Goal: Communication & Community: Answer question/provide support

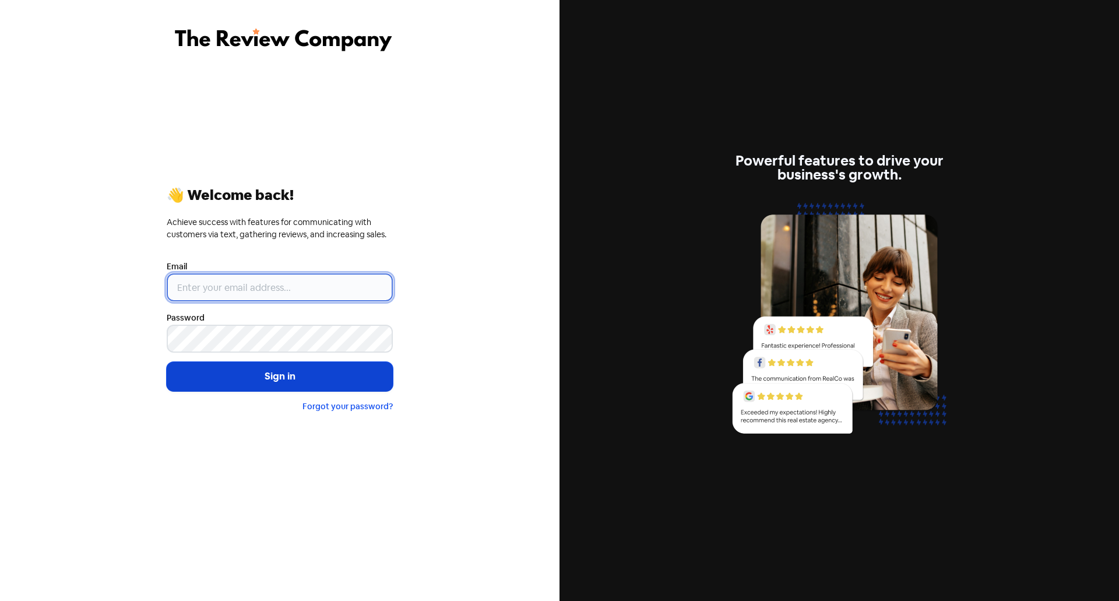
type input "[EMAIL_ADDRESS][PERSON_NAME][DOMAIN_NAME]"
click at [272, 376] on button "Sign in" at bounding box center [280, 376] width 226 height 29
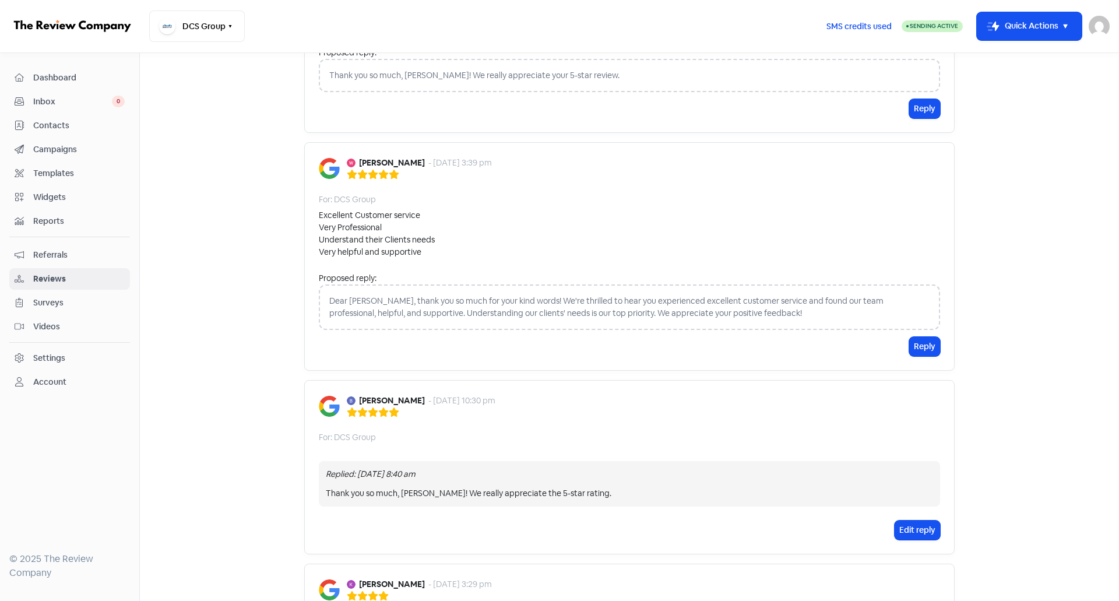
scroll to position [58, 0]
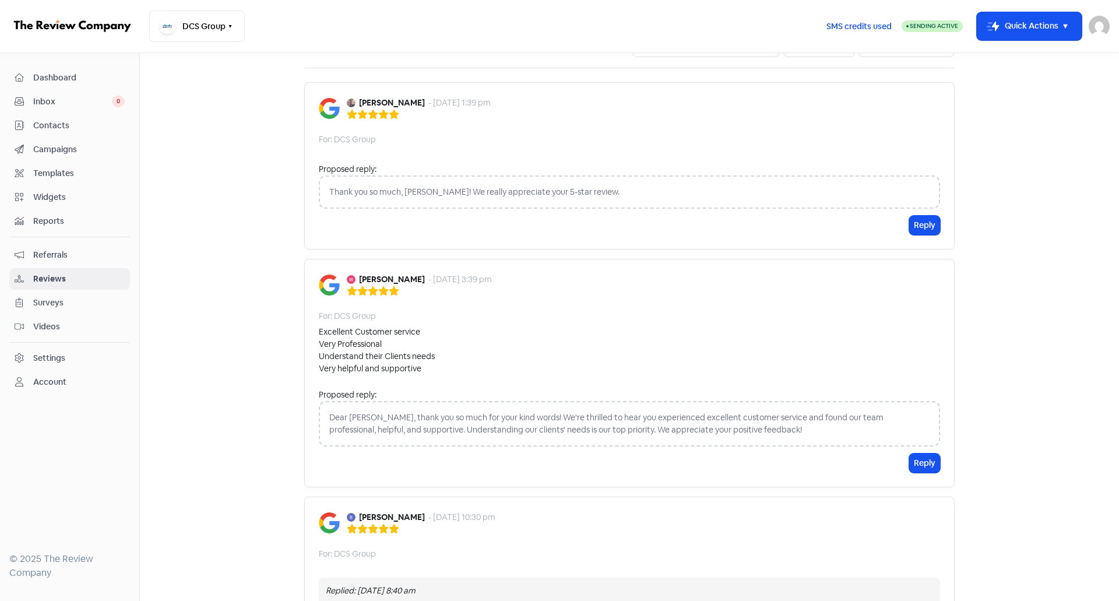
click at [65, 273] on span "Reviews" at bounding box center [78, 279] width 91 height 12
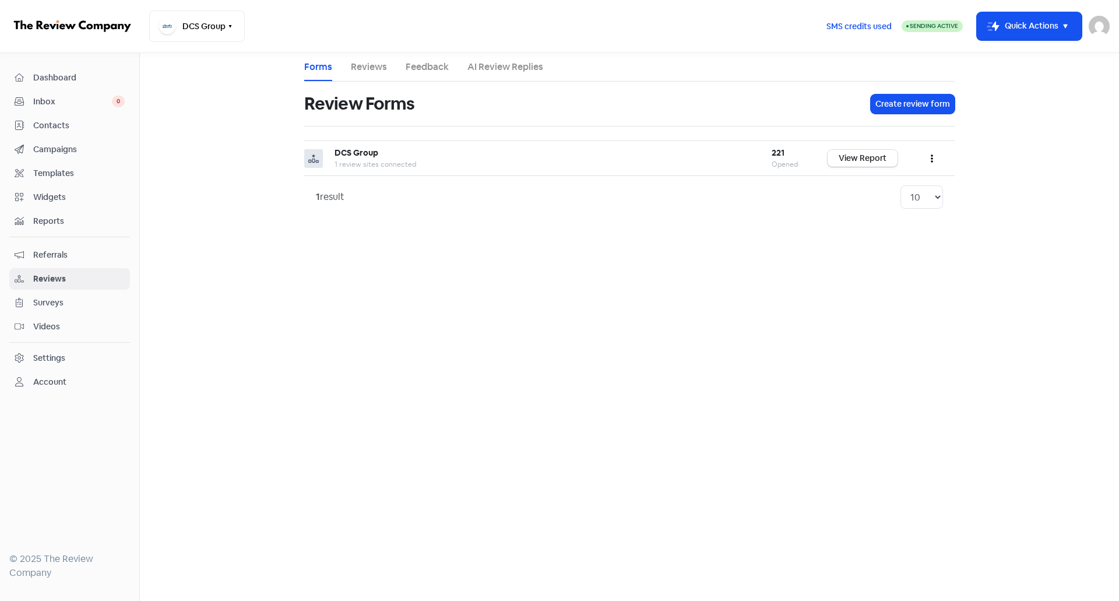
click at [374, 66] on link "Reviews" at bounding box center [369, 67] width 36 height 14
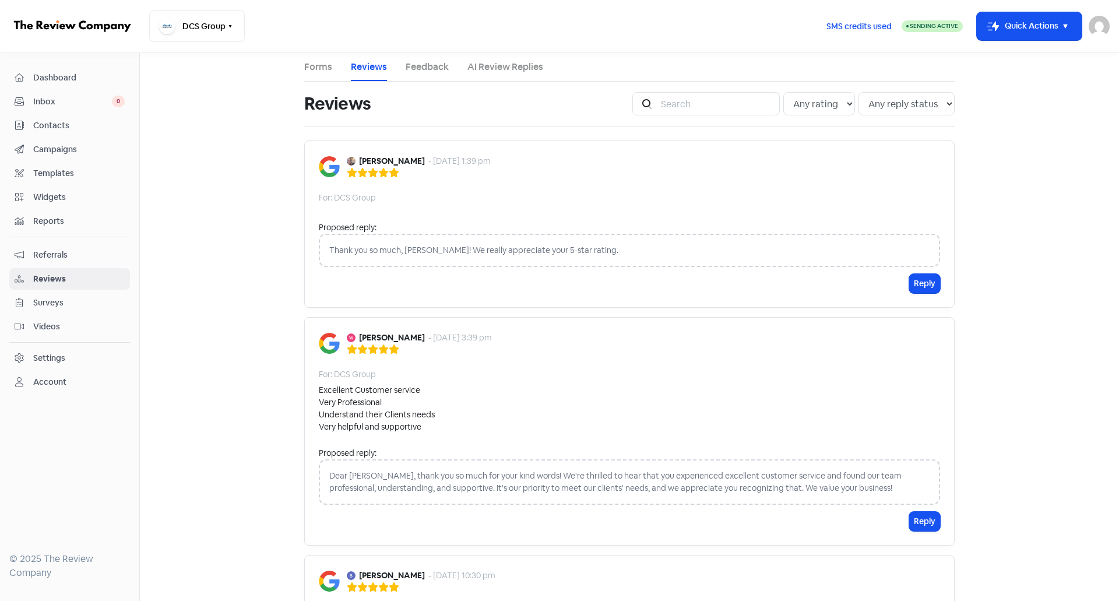
click at [486, 80] on li "AI Review Replies" at bounding box center [505, 67] width 76 height 28
click at [494, 70] on link "AI Review Replies" at bounding box center [505, 67] width 76 height 14
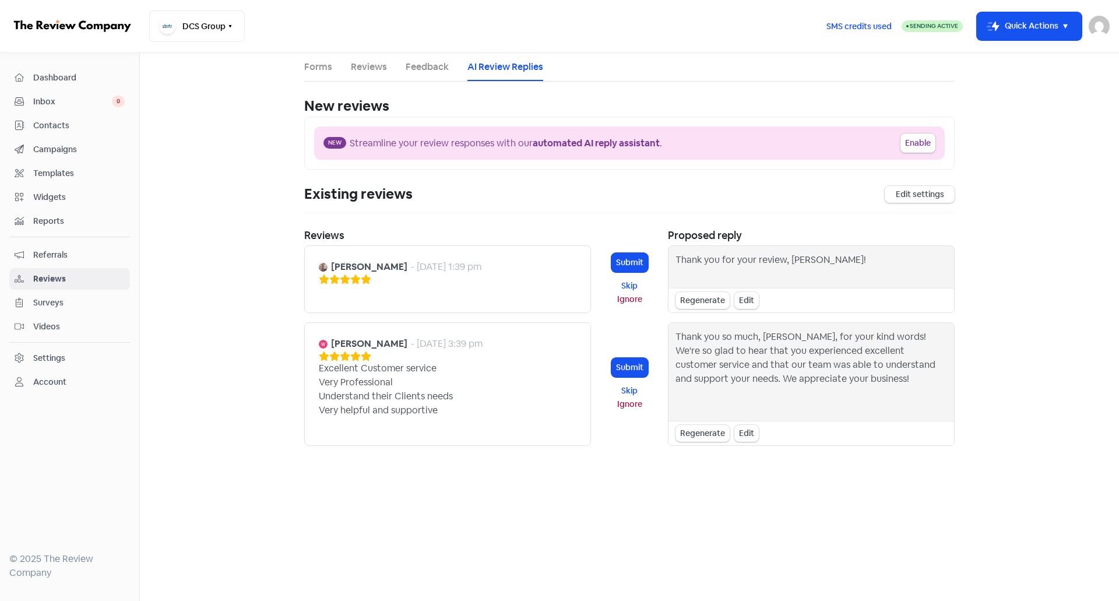
click at [823, 259] on div "Thank you for your review, [PERSON_NAME]!" at bounding box center [811, 267] width 286 height 42
drag, startPoint x: 823, startPoint y: 259, endPoint x: 685, endPoint y: 259, distance: 138.1
click at [685, 259] on div "Thank you for your review, [PERSON_NAME]!" at bounding box center [811, 267] width 286 height 42
copy div "Thank you for your review, [PERSON_NAME]! Regenerate Edit"
click at [371, 77] on li "Reviews" at bounding box center [369, 67] width 36 height 28
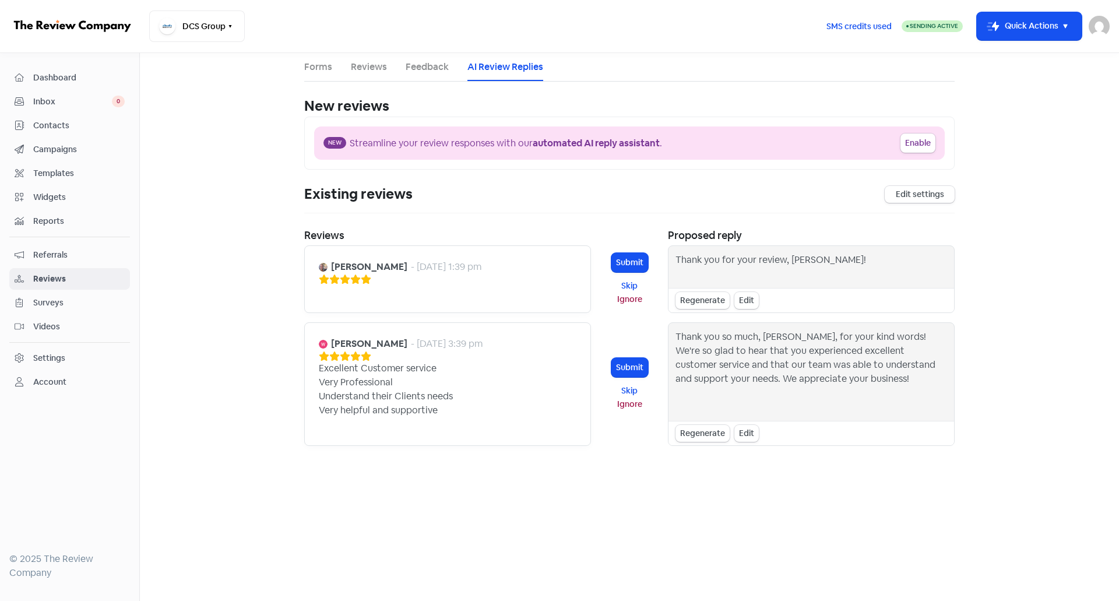
click at [376, 73] on link "Reviews" at bounding box center [369, 67] width 36 height 14
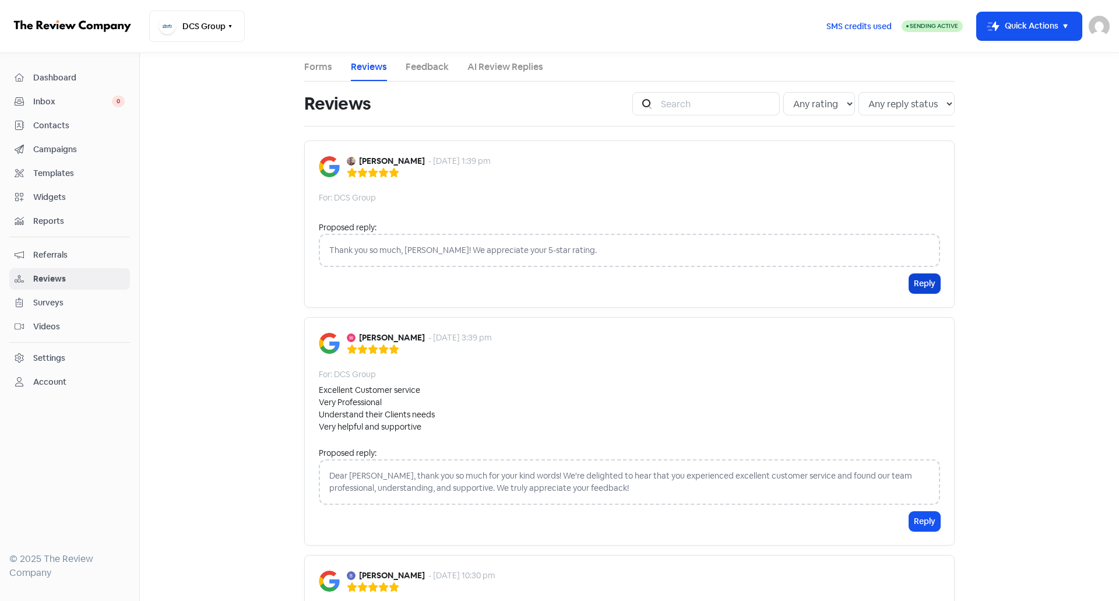
click at [919, 289] on button "Reply" at bounding box center [924, 283] width 31 height 19
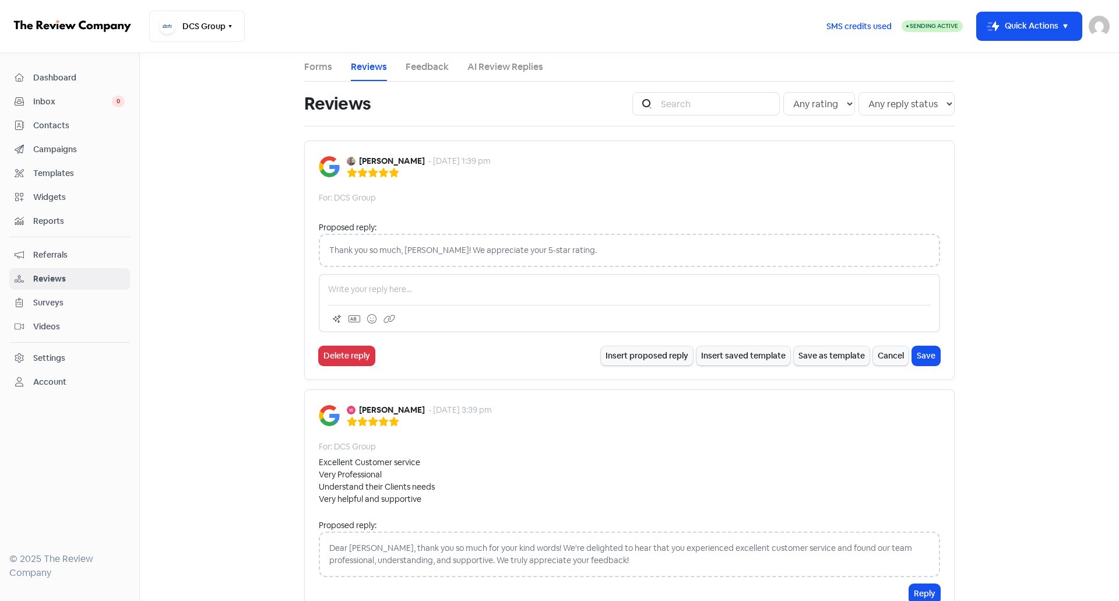
click at [472, 284] on p at bounding box center [629, 289] width 603 height 12
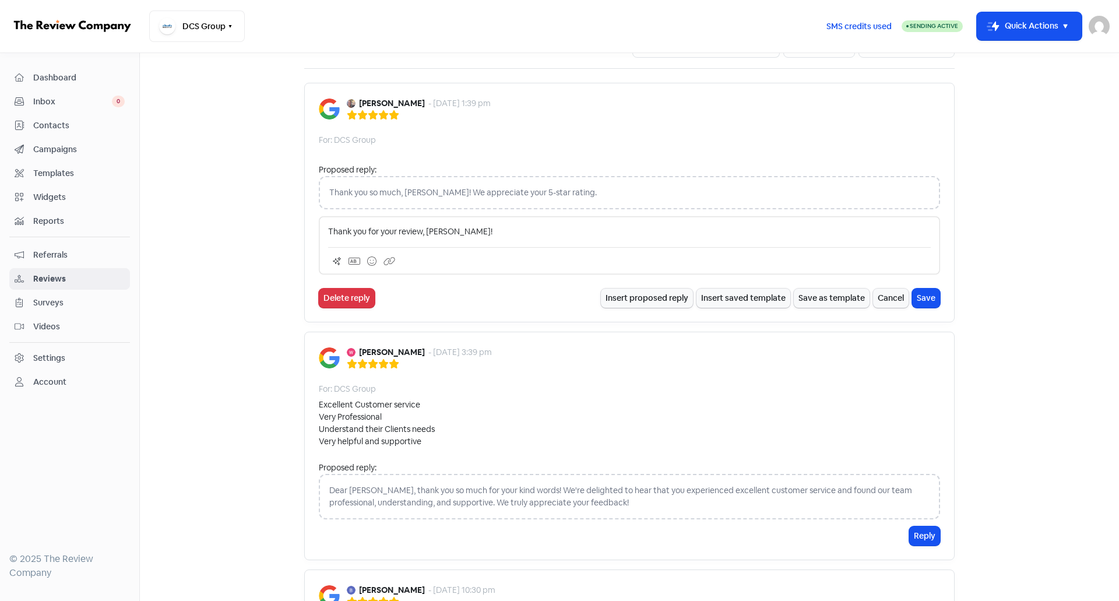
scroll to position [58, 0]
click at [501, 492] on div "Dear [PERSON_NAME], thank you so much for your kind words! We're delighted to h…" at bounding box center [629, 495] width 621 height 45
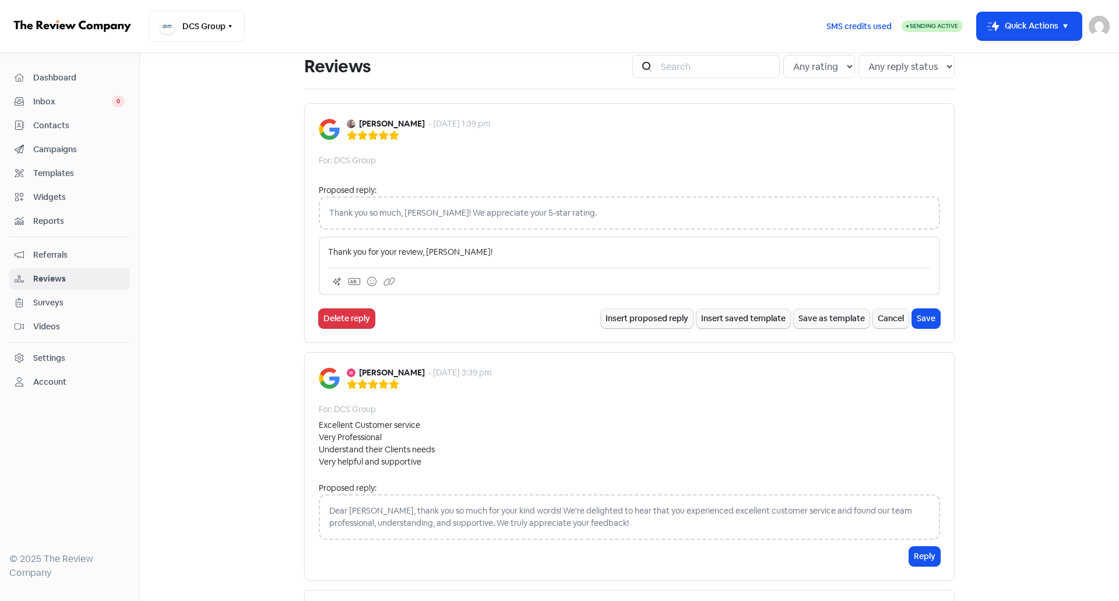
scroll to position [0, 0]
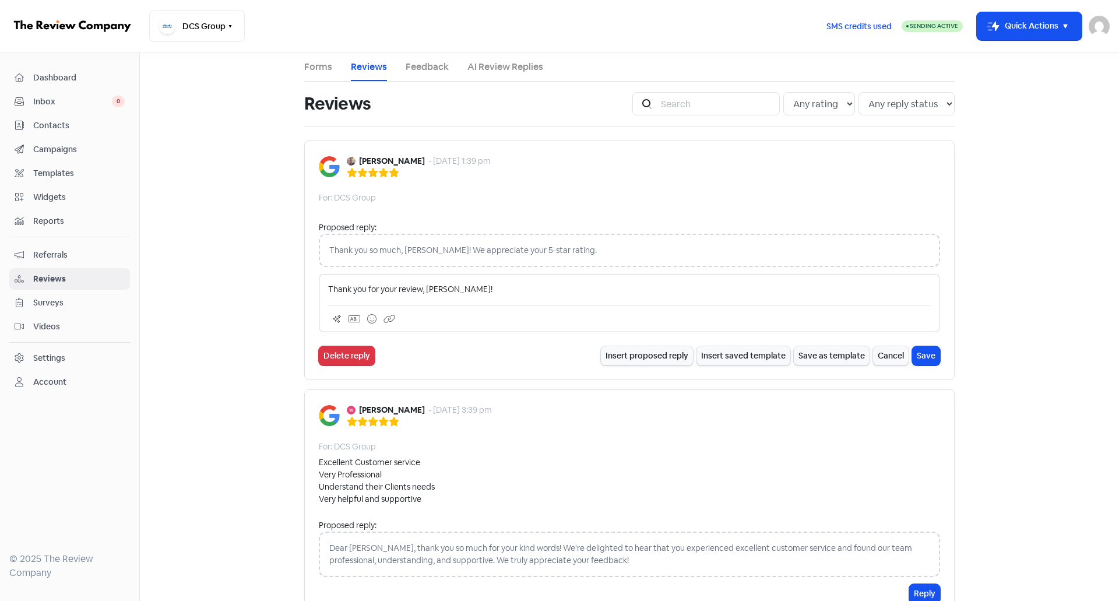
drag, startPoint x: 486, startPoint y: 71, endPoint x: 407, endPoint y: 71, distance: 78.7
click at [486, 71] on link "AI Review Replies" at bounding box center [505, 67] width 76 height 14
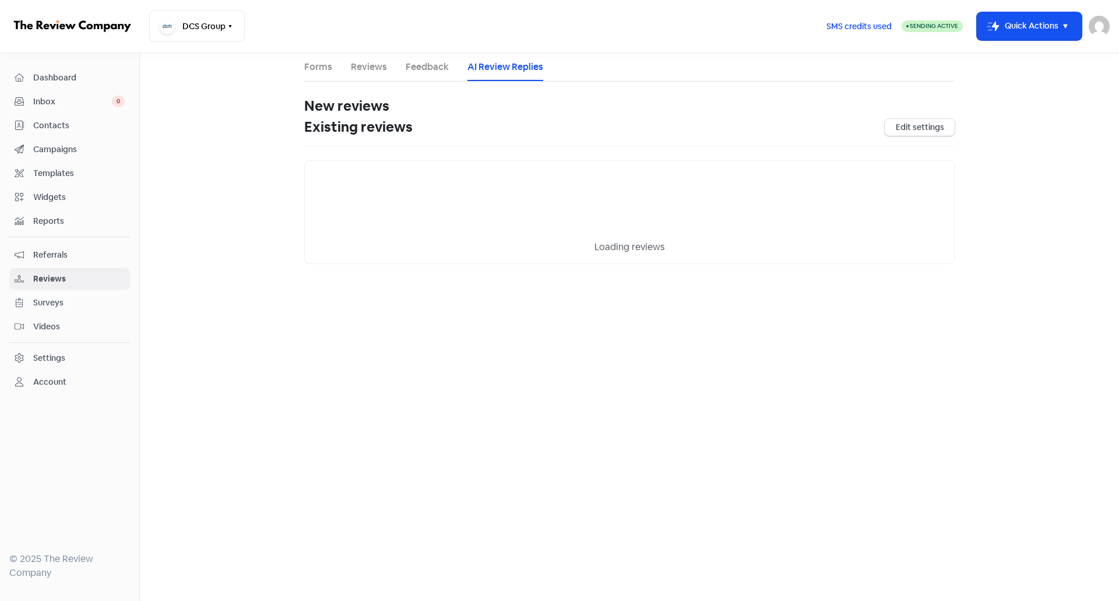
click at [372, 69] on link "Reviews" at bounding box center [369, 67] width 36 height 14
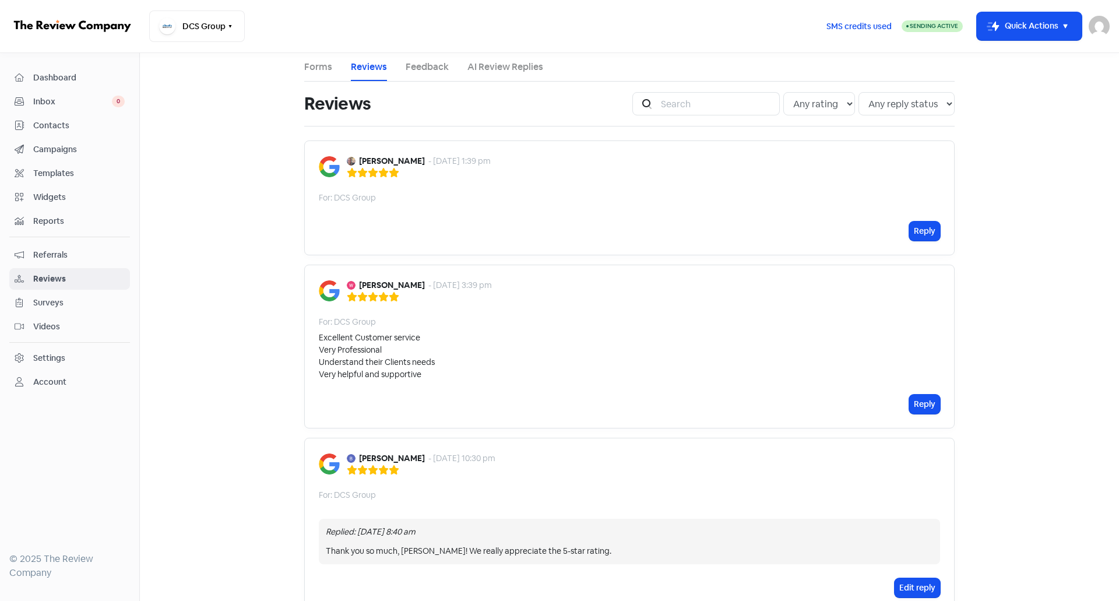
click at [529, 65] on link "AI Review Replies" at bounding box center [505, 67] width 76 height 14
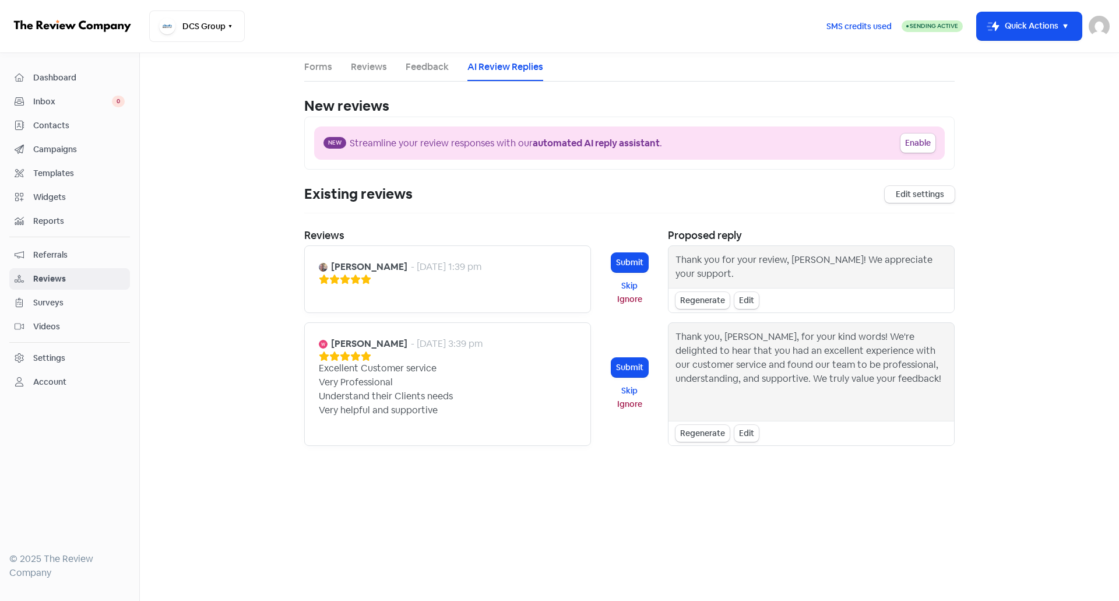
click at [689, 330] on div "Thank you, [PERSON_NAME], for your kind words! We're delighted to hear that you…" at bounding box center [811, 372] width 272 height 84
drag, startPoint x: 689, startPoint y: 330, endPoint x: 836, endPoint y: 378, distance: 155.0
click at [836, 378] on div "Thank you, [PERSON_NAME], for your kind words! We're delighted to hear that you…" at bounding box center [811, 372] width 272 height 84
click at [843, 379] on div "Thank you, [PERSON_NAME], for your kind words! We're delighted to hear that you…" at bounding box center [811, 372] width 272 height 84
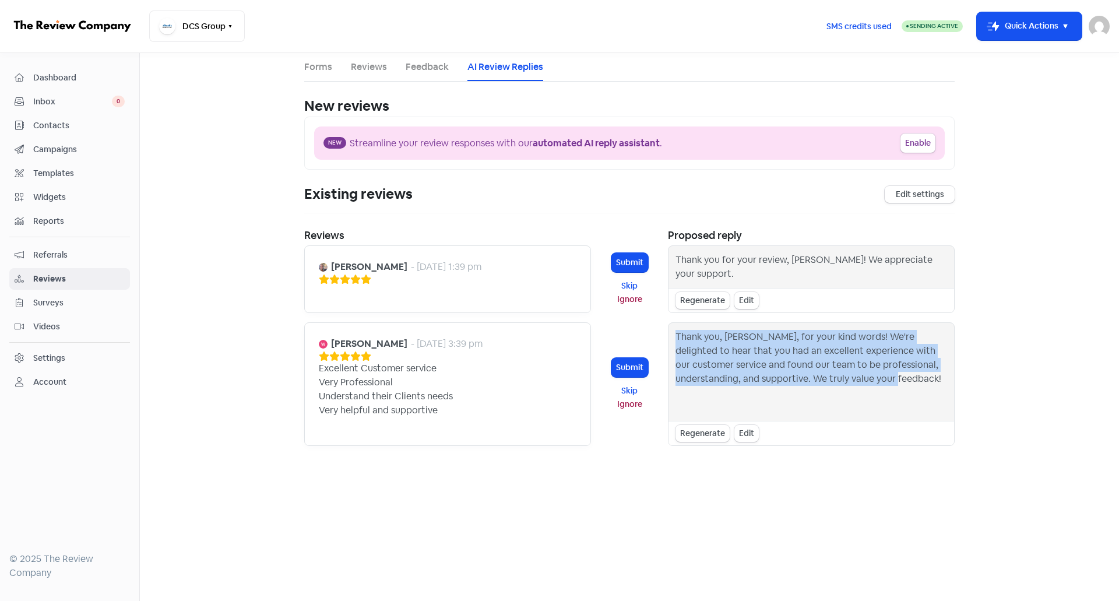
drag, startPoint x: 843, startPoint y: 379, endPoint x: 681, endPoint y: 338, distance: 167.1
click at [681, 338] on div "Thank you, [PERSON_NAME], for your kind words! We're delighted to hear that you…" at bounding box center [811, 372] width 272 height 84
click at [689, 337] on div "Thank you, [PERSON_NAME], for your kind words! We're delighted to hear that you…" at bounding box center [811, 372] width 272 height 84
drag, startPoint x: 689, startPoint y: 337, endPoint x: 869, endPoint y: 383, distance: 186.3
click at [869, 383] on div "Thank you, [PERSON_NAME], for your kind words! We're delighted to hear that you…" at bounding box center [811, 372] width 272 height 84
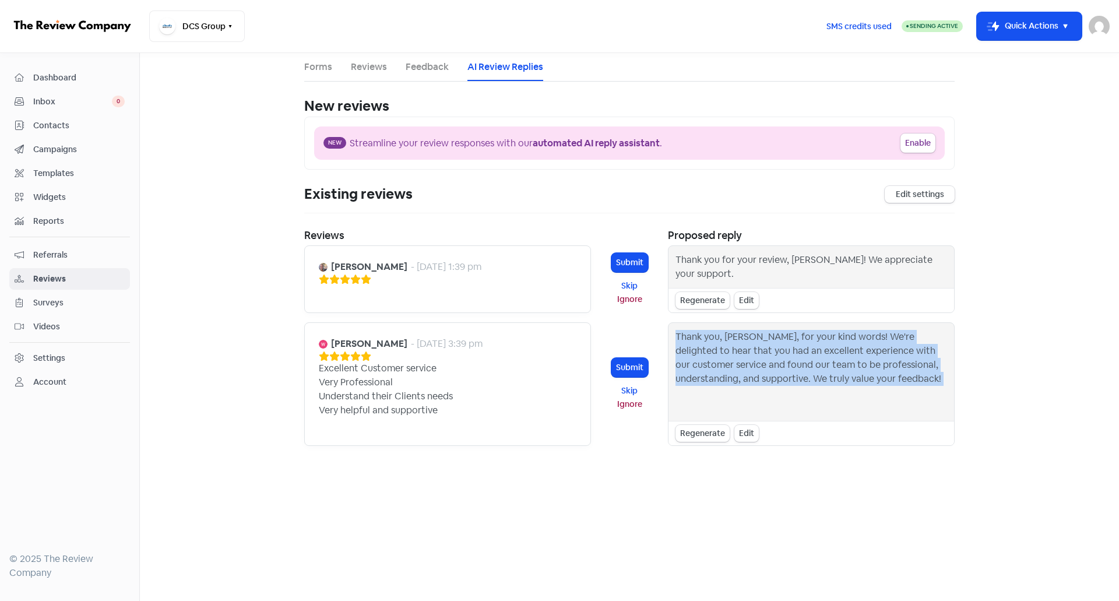
click at [362, 72] on link "Reviews" at bounding box center [369, 67] width 36 height 14
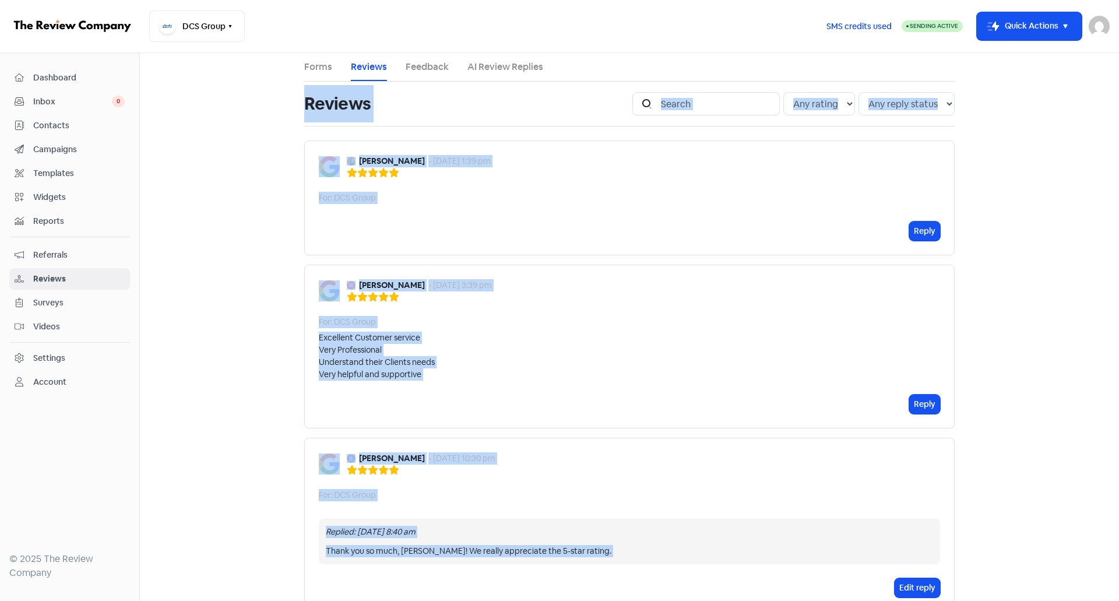
click at [777, 332] on div "Excellent Customer service Very Professional Understand their Clients needs Ver…" at bounding box center [629, 356] width 621 height 49
click at [499, 340] on div "Excellent Customer service Very Professional Understand their Clients needs Ver…" at bounding box center [629, 356] width 621 height 49
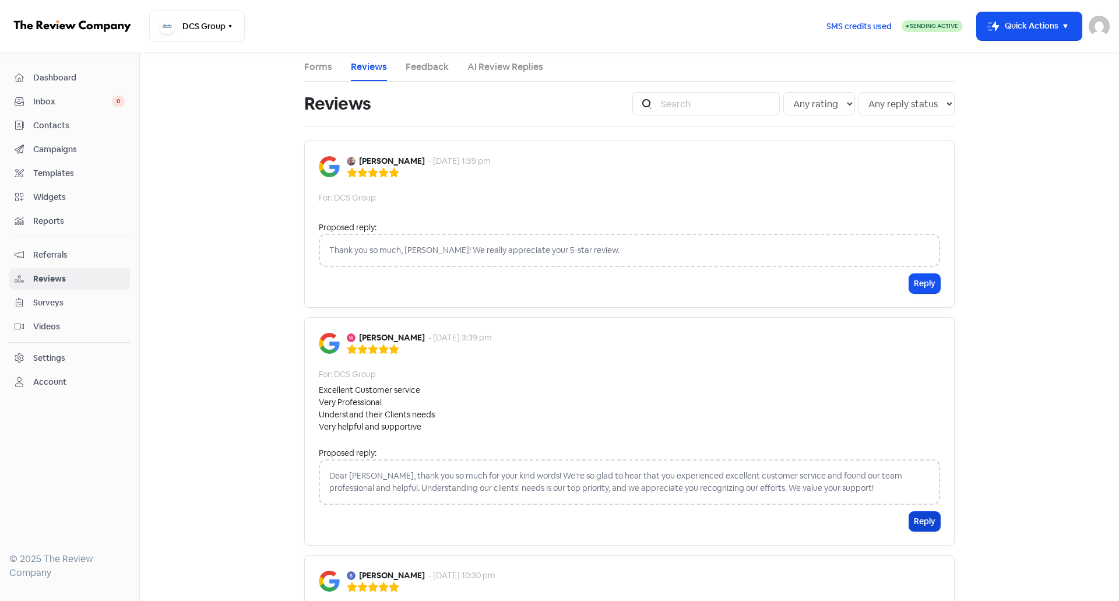
click at [921, 529] on button "Reply" at bounding box center [924, 521] width 31 height 19
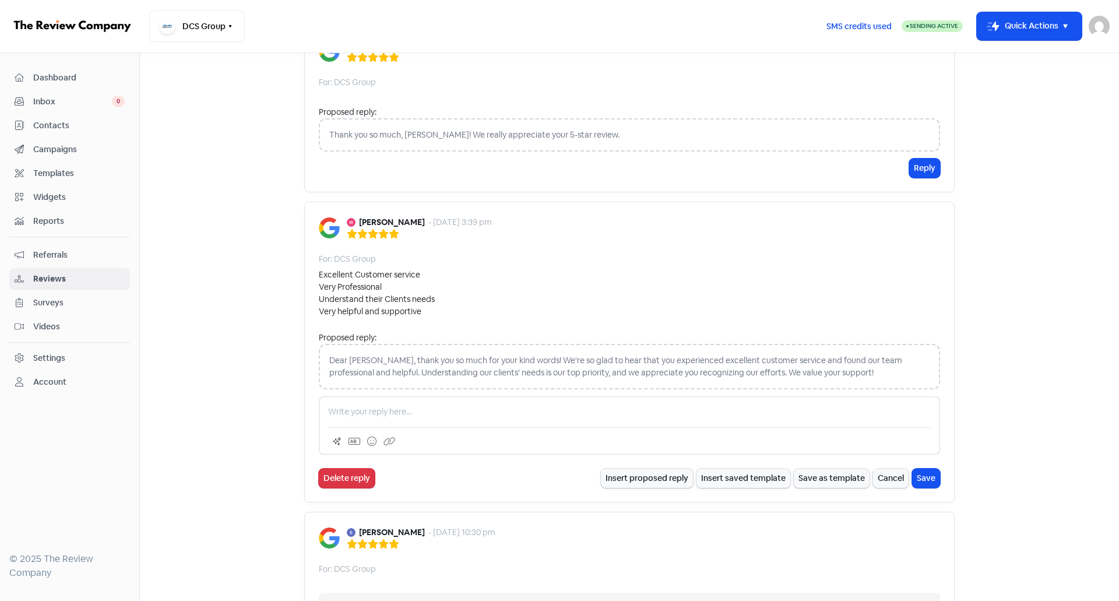
scroll to position [117, 0]
click at [416, 413] on p at bounding box center [629, 410] width 603 height 12
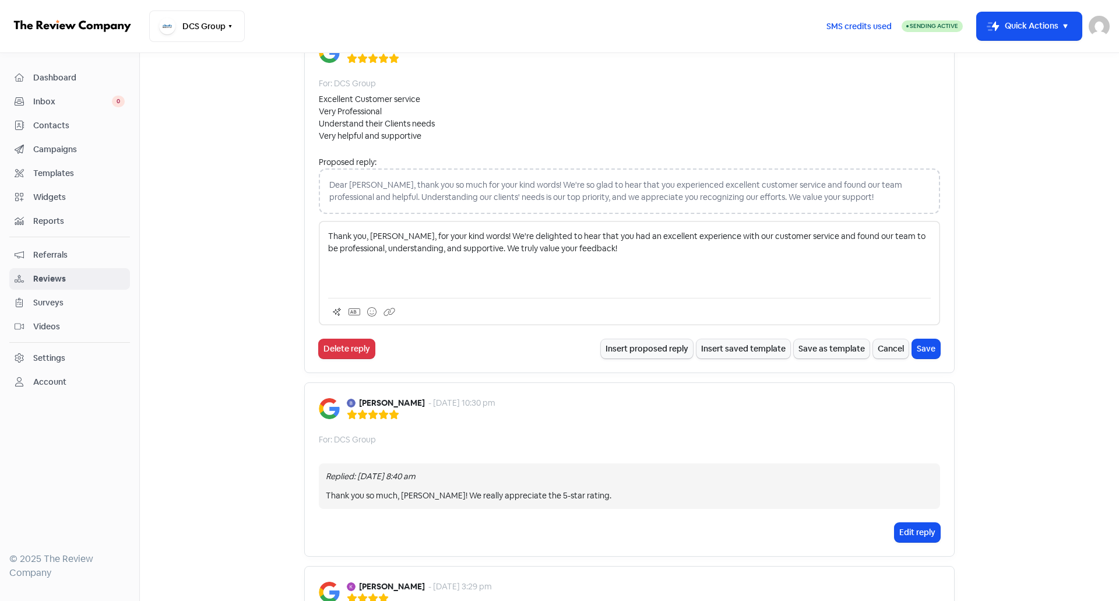
scroll to position [233, 0]
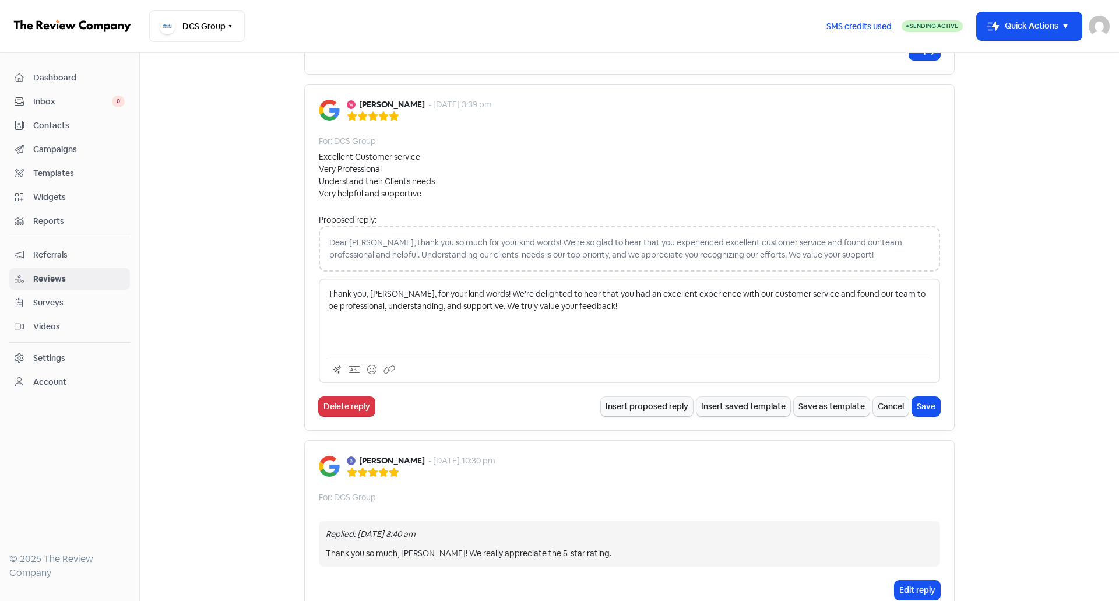
click at [706, 295] on p "Thank you, [PERSON_NAME], for your kind words! We're delighted to hear that you…" at bounding box center [629, 300] width 603 height 24
drag, startPoint x: 706, startPoint y: 295, endPoint x: 480, endPoint y: 308, distance: 227.1
click at [480, 308] on p "Thank you, [PERSON_NAME], for your kind words! We're delighted to hear that you…" at bounding box center [629, 300] width 603 height 24
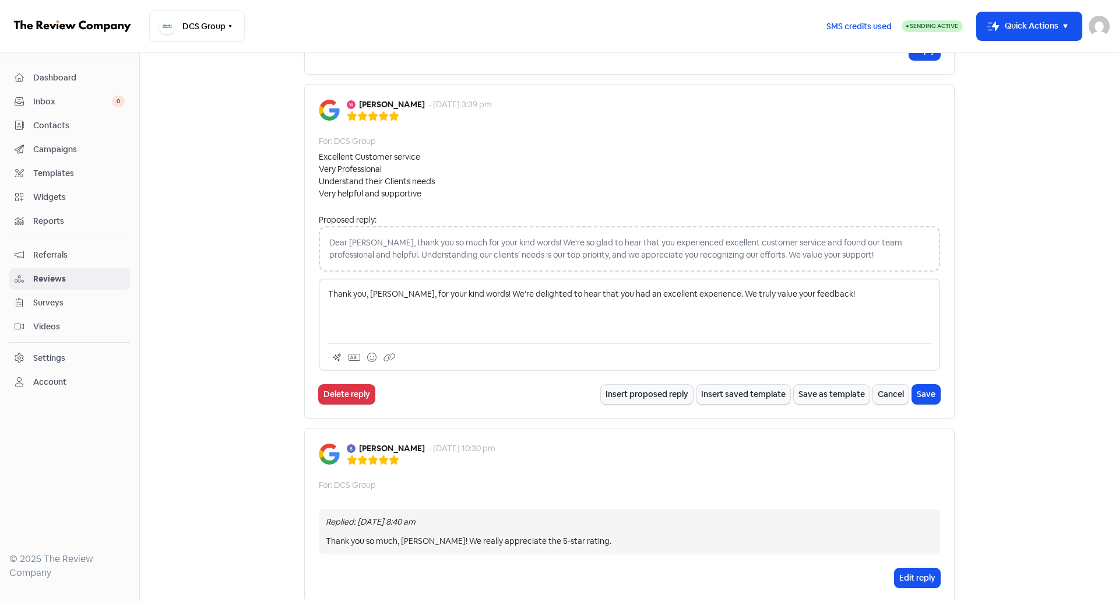
click at [848, 291] on p "Thank you, [PERSON_NAME], for your kind words! We're delighted to hear that you…" at bounding box center [629, 294] width 603 height 12
click at [929, 397] on button "Save" at bounding box center [926, 394] width 28 height 19
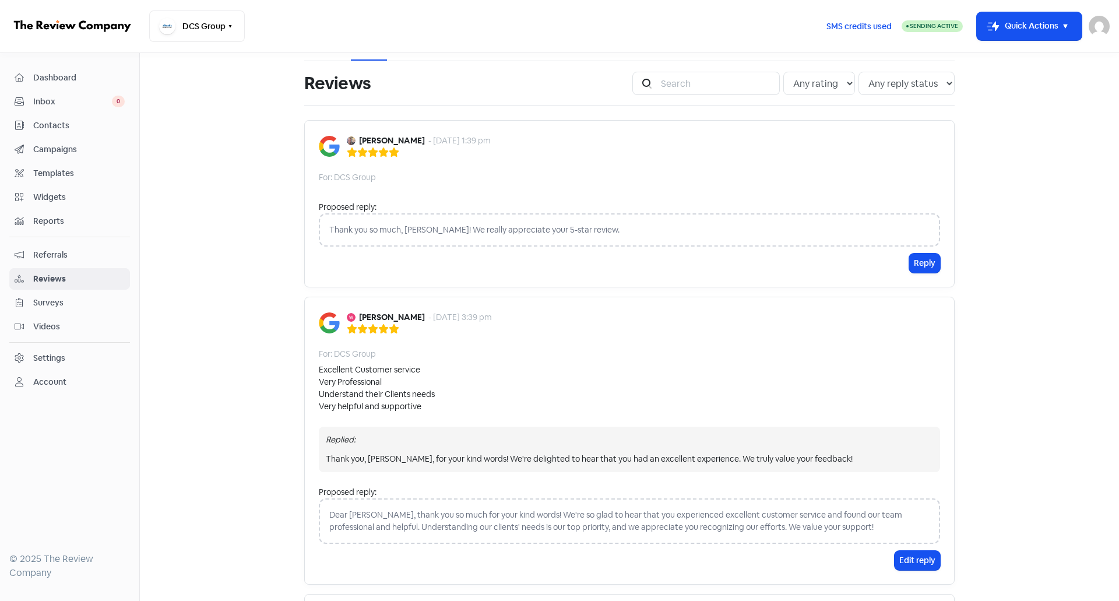
scroll to position [0, 0]
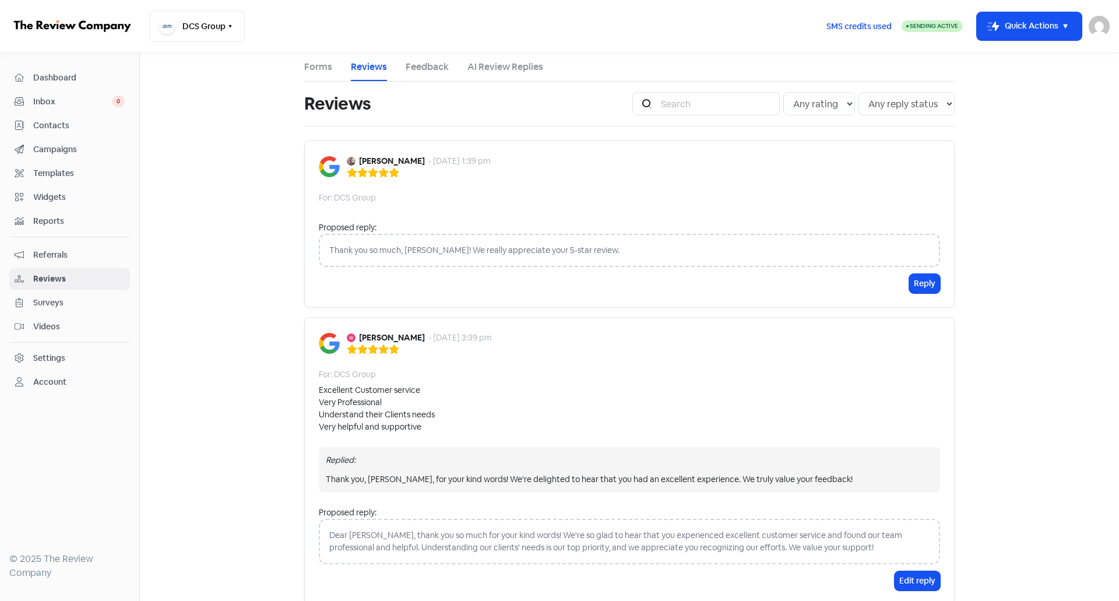
click at [479, 66] on link "AI Review Replies" at bounding box center [505, 67] width 76 height 14
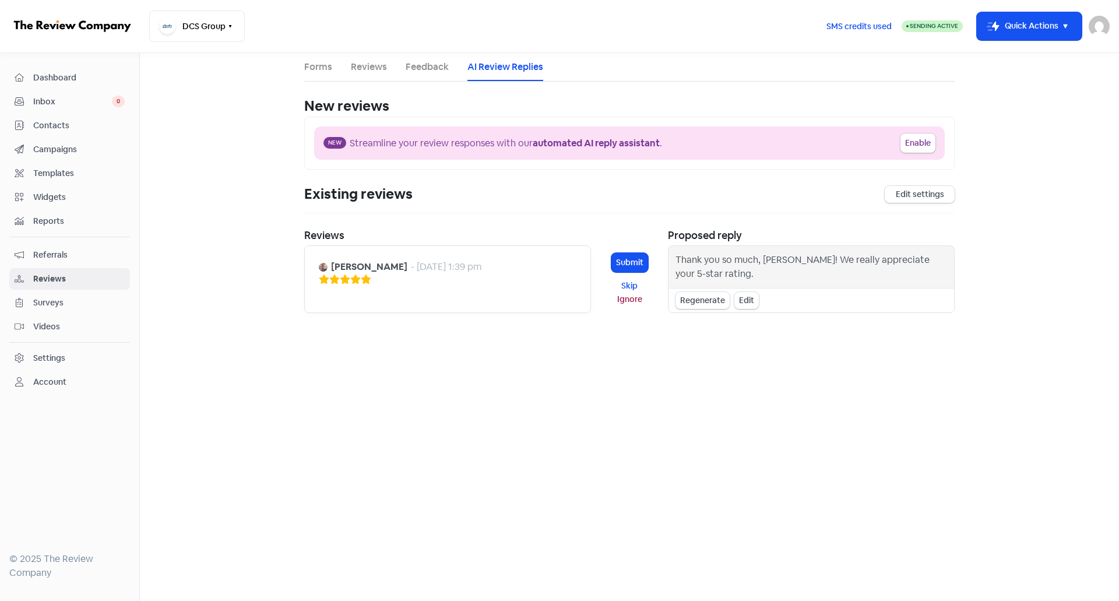
click at [723, 301] on div "Regenerate" at bounding box center [702, 300] width 54 height 17
click at [783, 273] on div "Hi [PERSON_NAME], thanks for the wonderful review! We're so glad you had a grea…" at bounding box center [811, 267] width 272 height 28
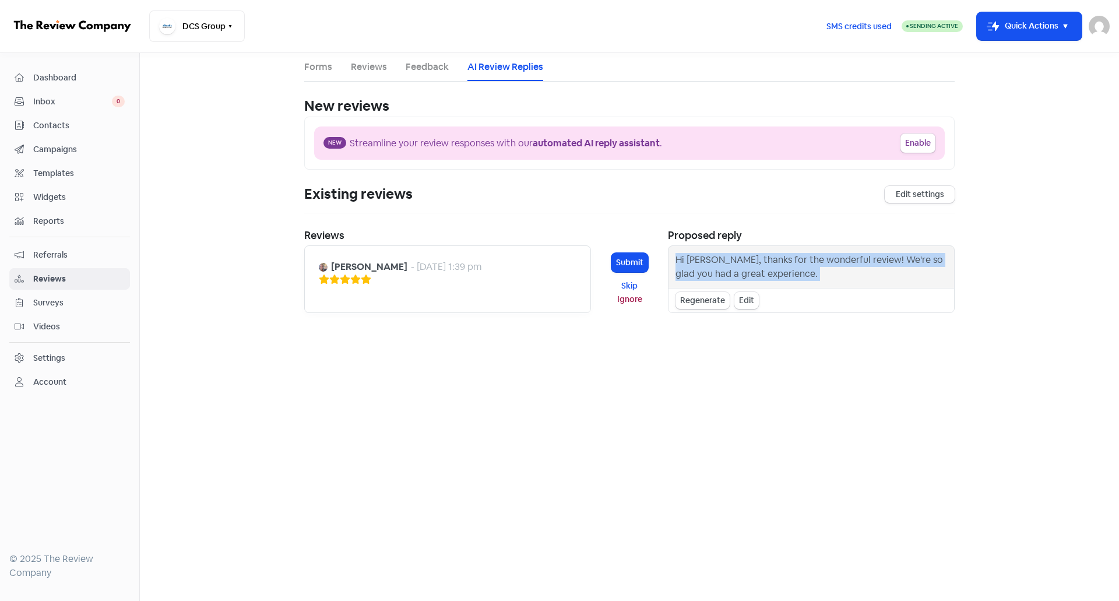
drag, startPoint x: 783, startPoint y: 273, endPoint x: 677, endPoint y: 261, distance: 106.8
click at [677, 261] on div "Hi [PERSON_NAME], thanks for the wonderful review! We're so glad you had a grea…" at bounding box center [811, 267] width 272 height 28
copy body "Hi [PERSON_NAME], thanks for the wonderful review! We're so glad you had a grea…"
click at [364, 64] on link "Reviews" at bounding box center [369, 67] width 36 height 14
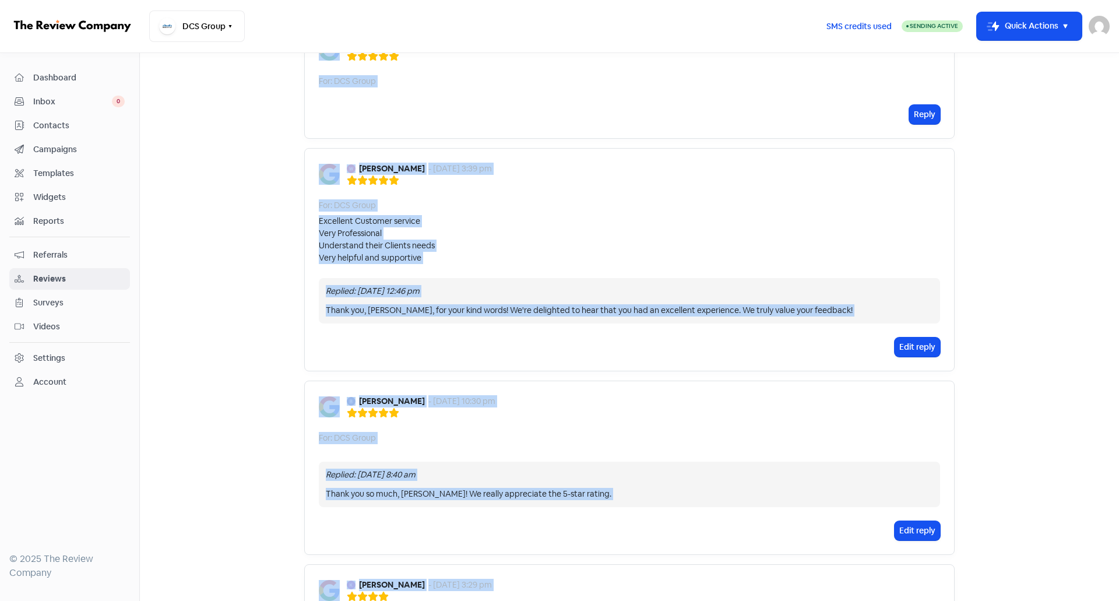
click at [579, 276] on div "[PERSON_NAME] - [DATE] 3:39 pm For: DCS Group Excellent Customer service Very P…" at bounding box center [629, 259] width 650 height 223
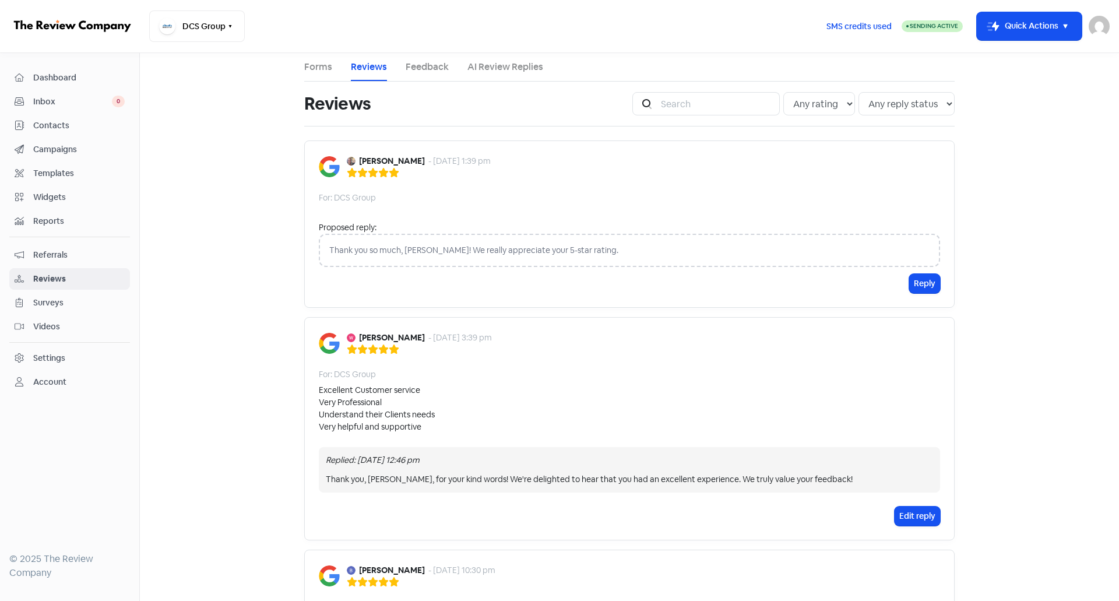
drag, startPoint x: 916, startPoint y: 281, endPoint x: 763, endPoint y: 288, distance: 152.8
click at [916, 282] on button "Reply" at bounding box center [924, 283] width 31 height 19
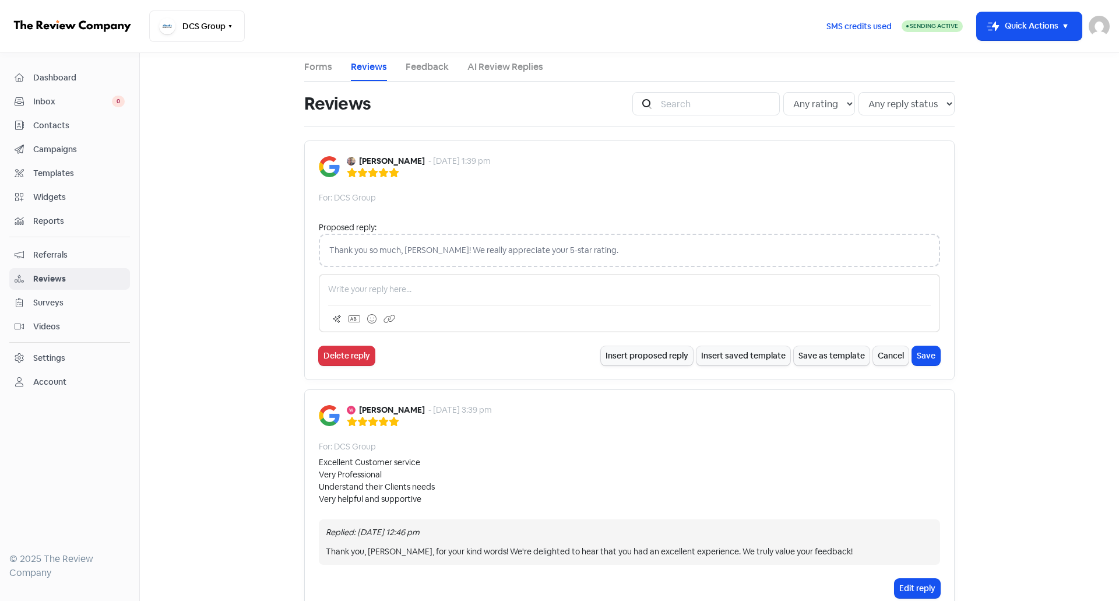
click at [448, 288] on p at bounding box center [629, 289] width 603 height 12
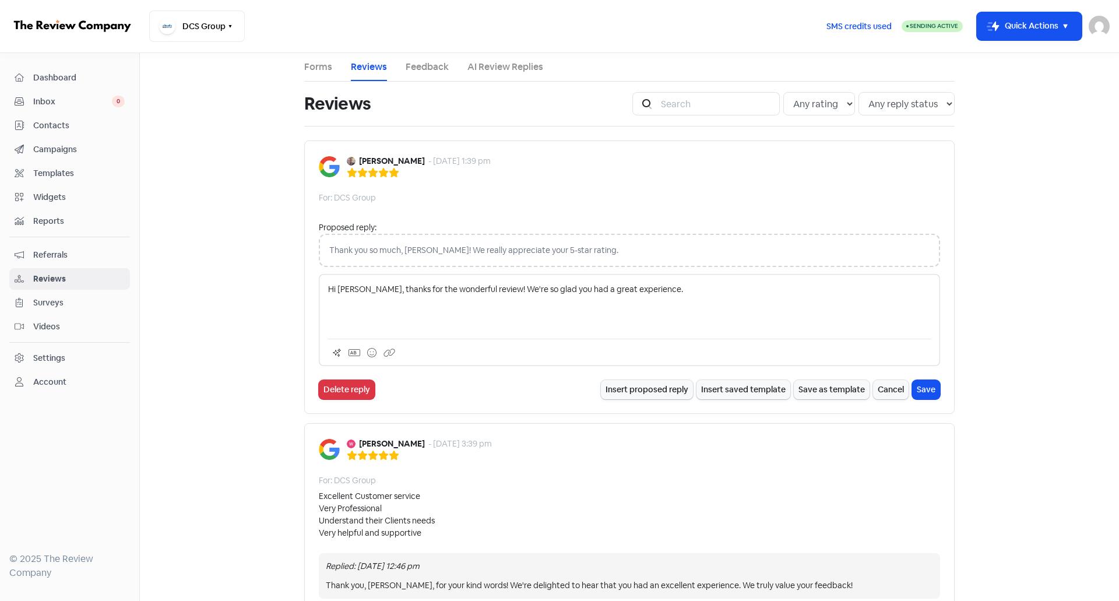
click at [492, 290] on p "Hi [PERSON_NAME], thanks for the wonderful review! We're so glad you had a grea…" at bounding box center [629, 289] width 603 height 12
drag, startPoint x: 495, startPoint y: 290, endPoint x: 670, endPoint y: 290, distance: 174.2
click at [670, 290] on p "Hi [PERSON_NAME], thanks for the wonderful review! We're so glad you had a grea…" at bounding box center [629, 289] width 603 height 12
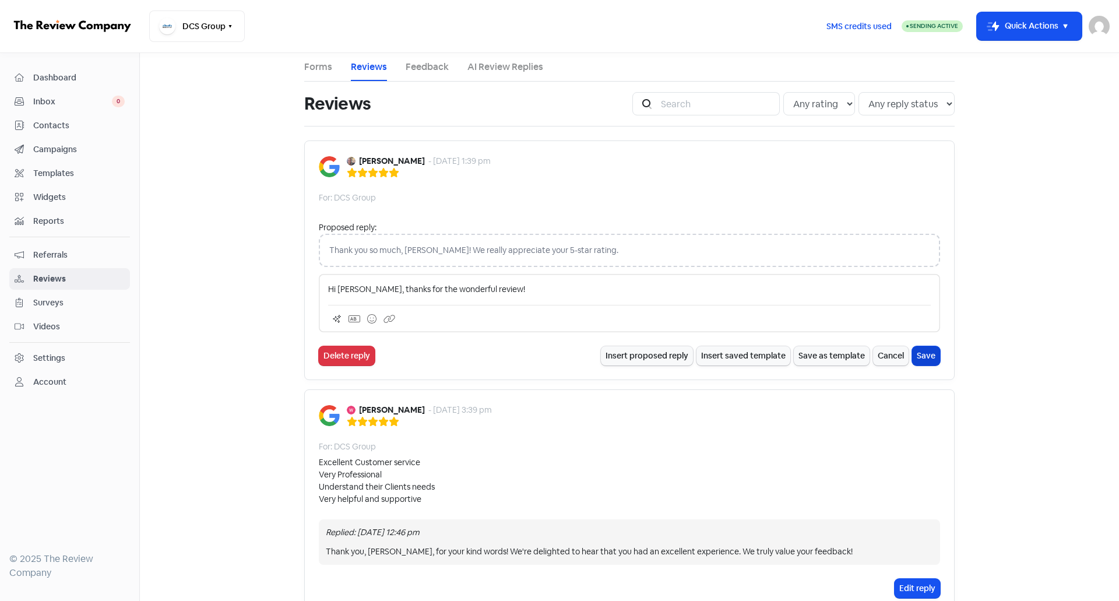
click at [927, 358] on button "Save" at bounding box center [926, 355] width 28 height 19
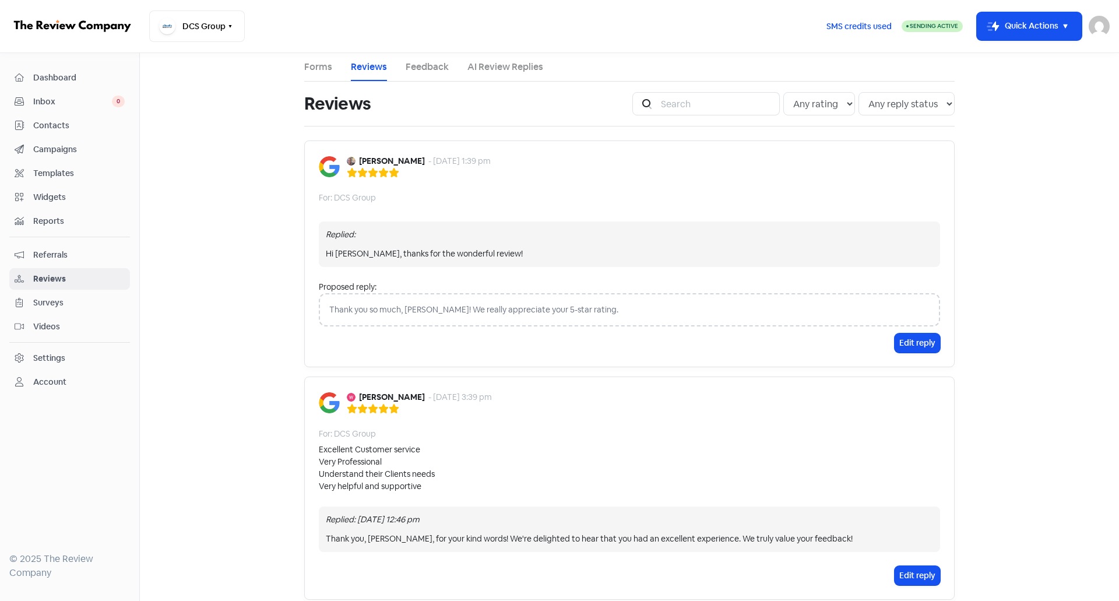
click at [62, 102] on span "Inbox" at bounding box center [72, 102] width 79 height 12
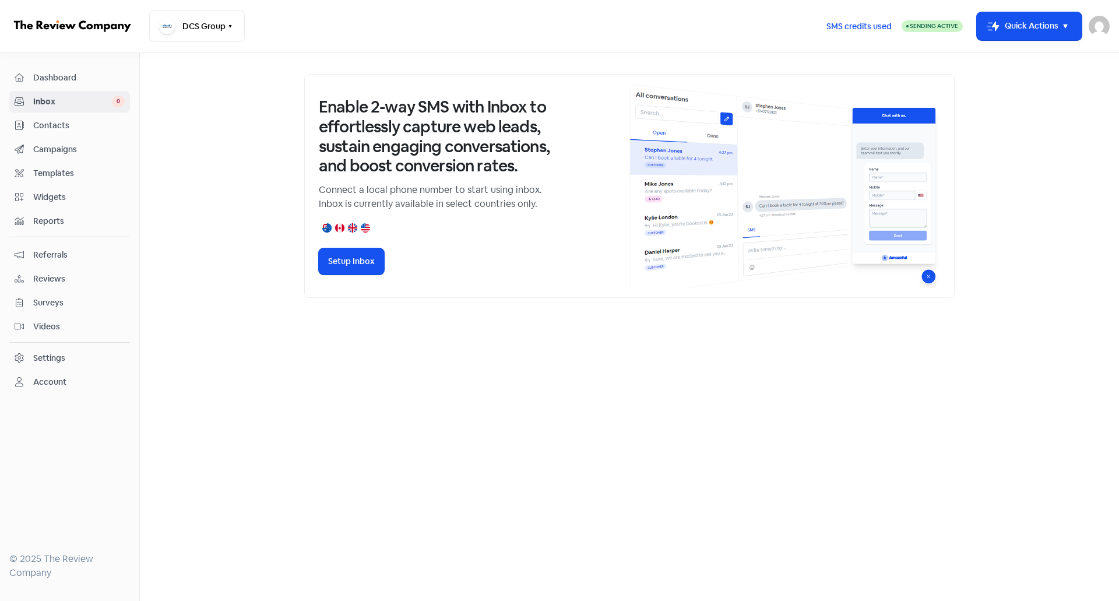
click at [62, 275] on span "Reviews" at bounding box center [78, 279] width 91 height 12
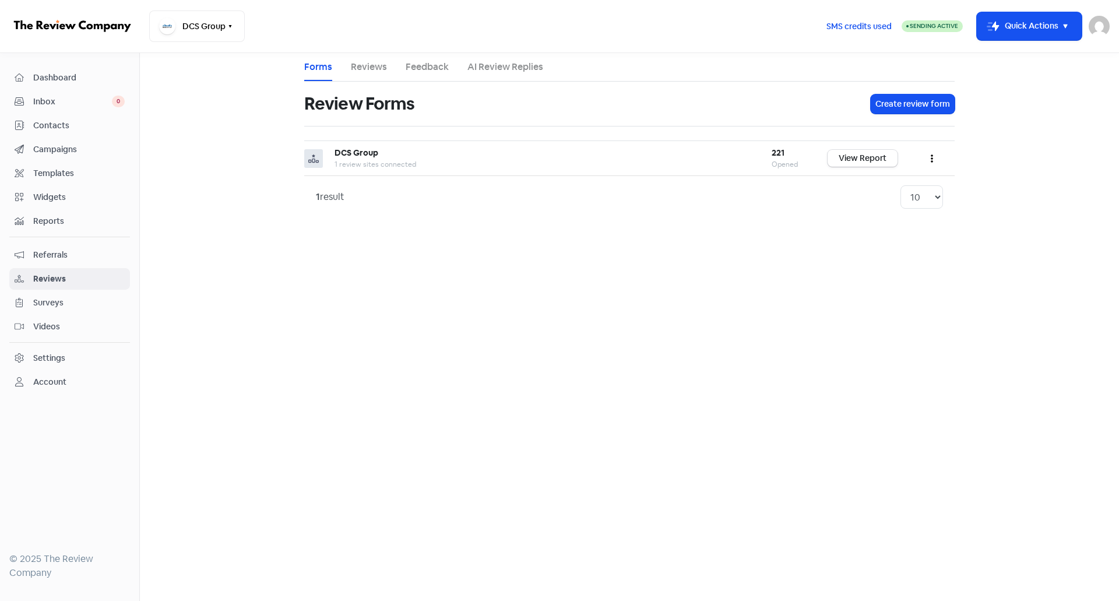
click at [434, 72] on link "Feedback" at bounding box center [427, 67] width 43 height 14
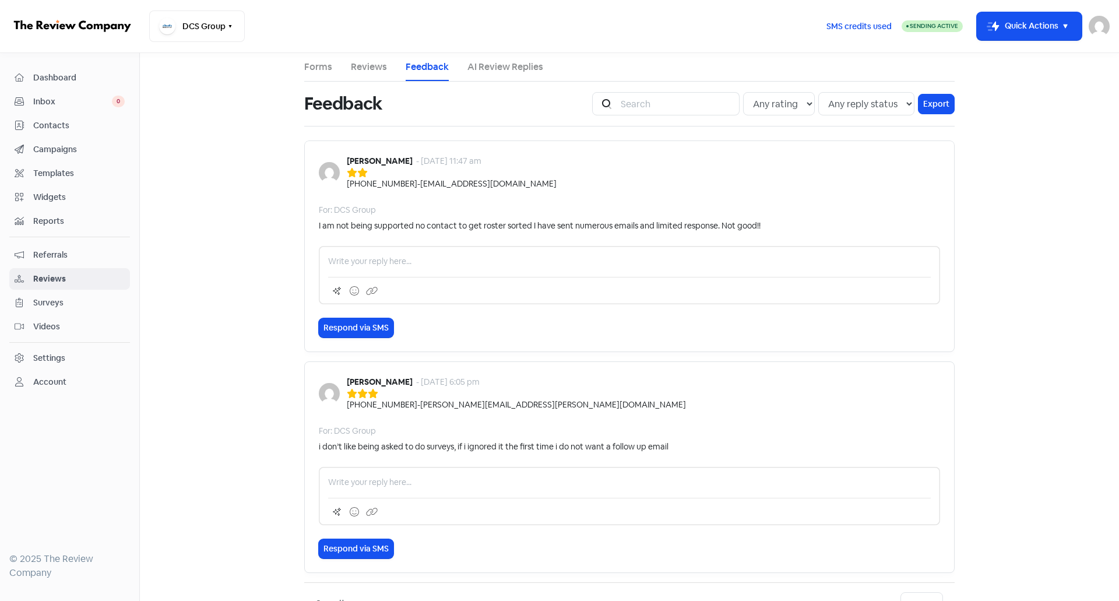
click at [49, 99] on span "Inbox" at bounding box center [72, 102] width 79 height 12
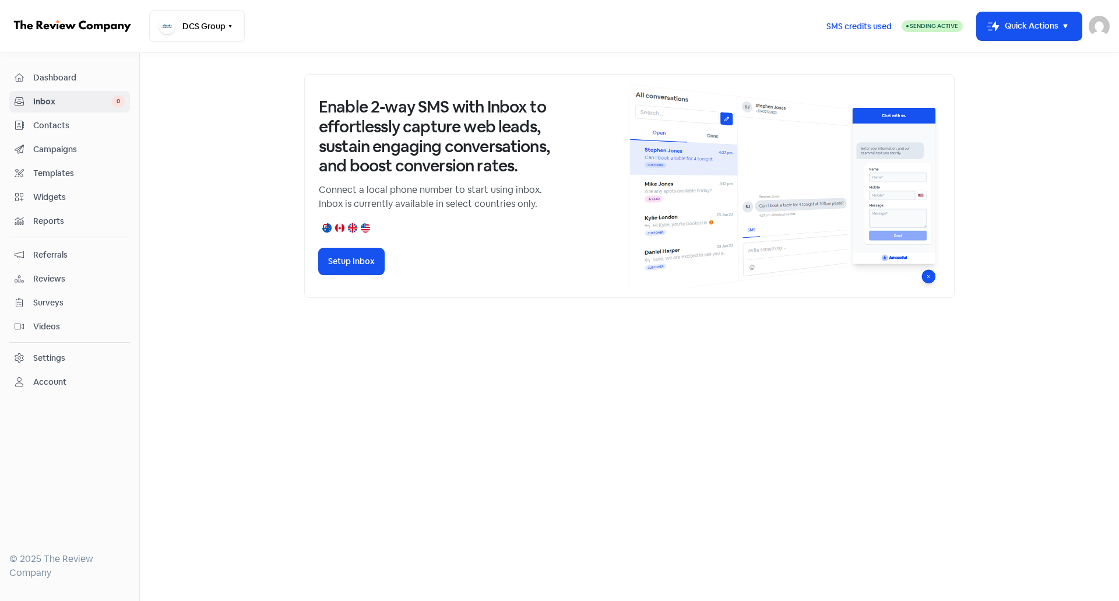
click at [74, 83] on span "Dashboard" at bounding box center [78, 78] width 91 height 12
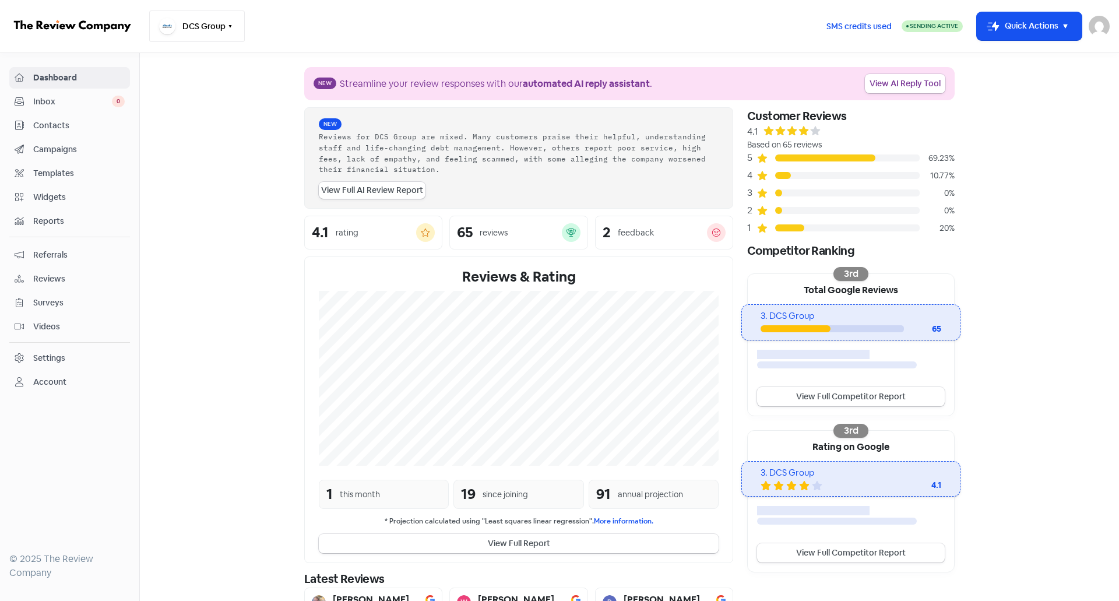
click at [206, 24] on button "DCS Group" at bounding box center [197, 25] width 96 height 31
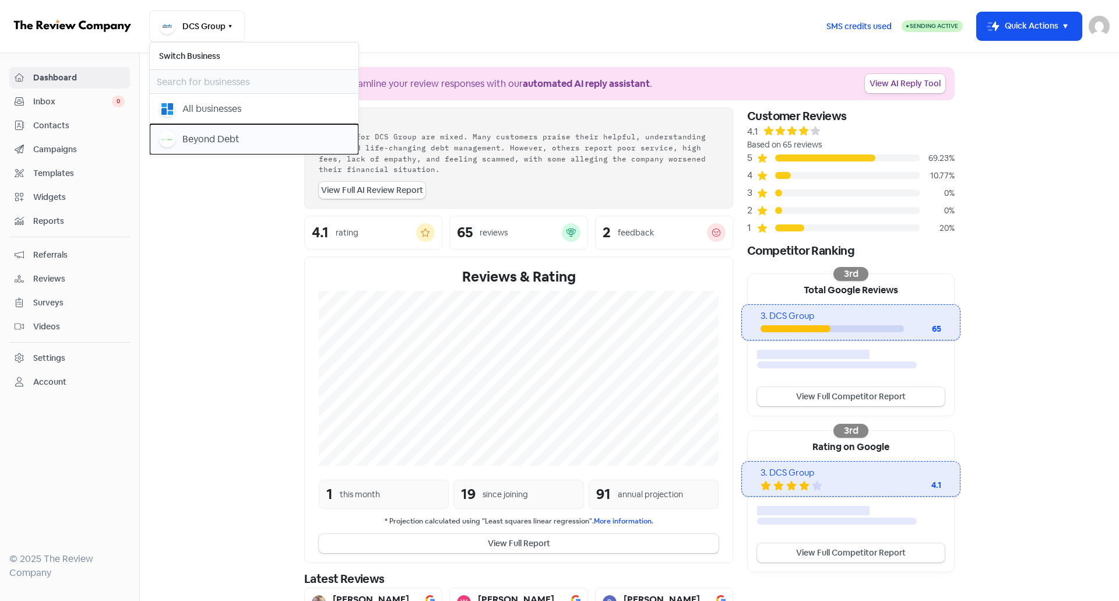
click at [228, 138] on div "Beyond Debt" at bounding box center [210, 139] width 57 height 14
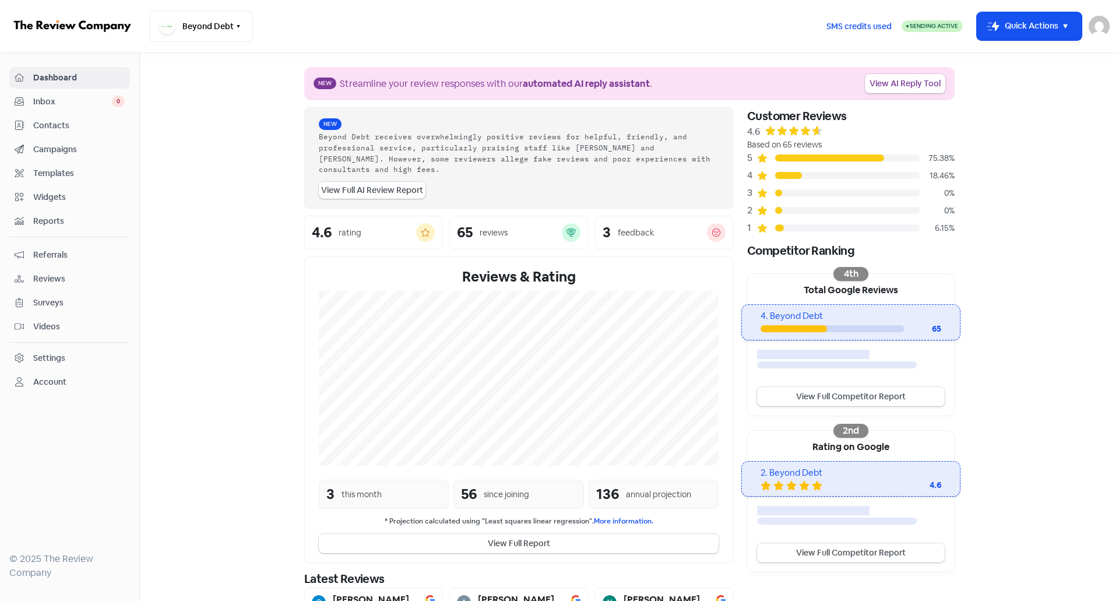
click at [51, 284] on span "Reviews" at bounding box center [78, 279] width 91 height 12
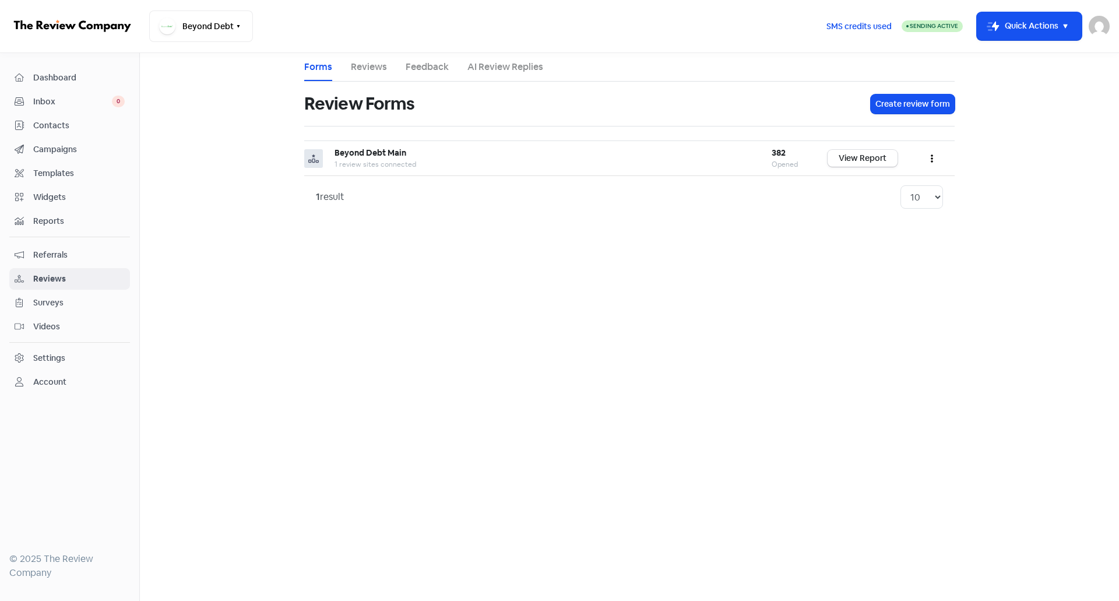
click at [429, 73] on link "Feedback" at bounding box center [427, 67] width 43 height 14
